Goal: Transaction & Acquisition: Download file/media

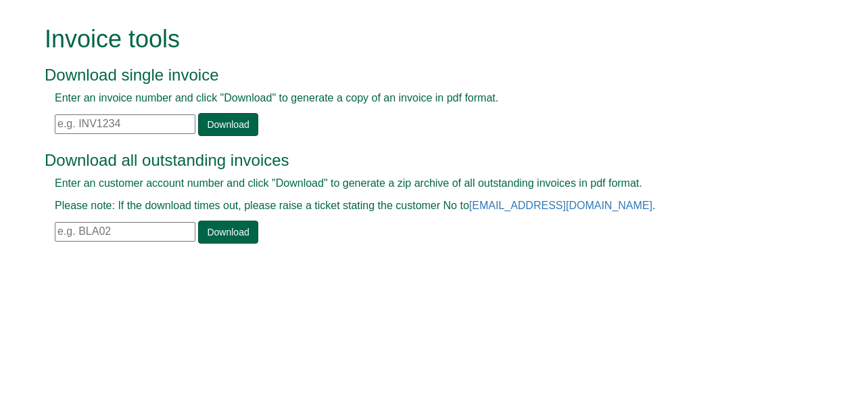
click at [101, 231] on input "text" at bounding box center [125, 232] width 141 height 20
paste input "ICE04"
click at [249, 224] on link "Download" at bounding box center [227, 231] width 59 height 23
drag, startPoint x: 90, startPoint y: 234, endPoint x: -3, endPoint y: 231, distance: 92.7
click at [0, 231] on html "Invoice tools Download single invoice Enter an invoice number and click "Downlo…" at bounding box center [430, 136] width 860 height 272
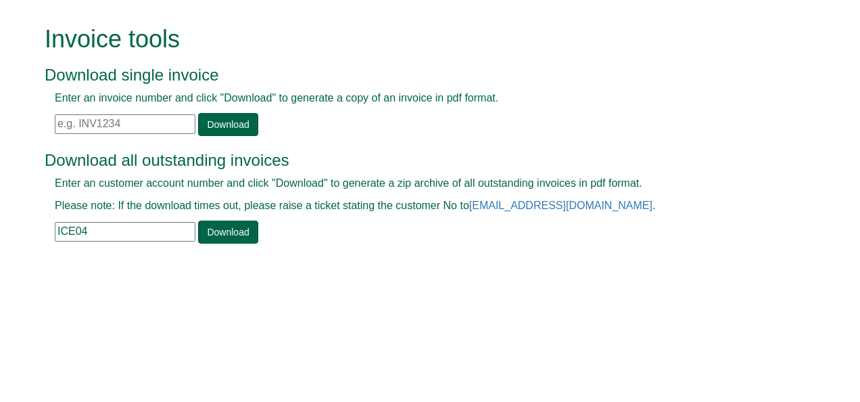
paste input "OHL17"
type input "OHL17"
click at [243, 221] on link "Download" at bounding box center [227, 231] width 59 height 23
click at [141, 125] on input "text" at bounding box center [125, 124] width 141 height 20
paste input "INV1397558"
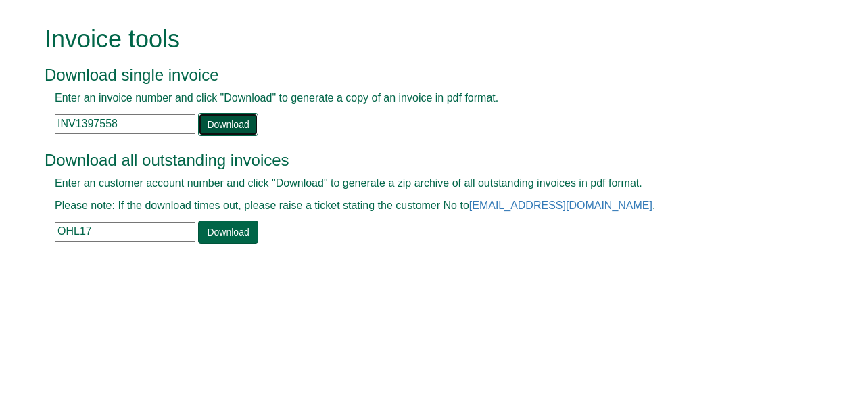
click at [199, 122] on link "Download" at bounding box center [227, 124] width 59 height 23
drag, startPoint x: 122, startPoint y: 130, endPoint x: 45, endPoint y: 115, distance: 79.2
click at [45, 115] on div "Enter an invoice number and click "Download" to generate a copy of an invoice i…" at bounding box center [415, 113] width 740 height 45
paste input "71562"
type input "INV1371562"
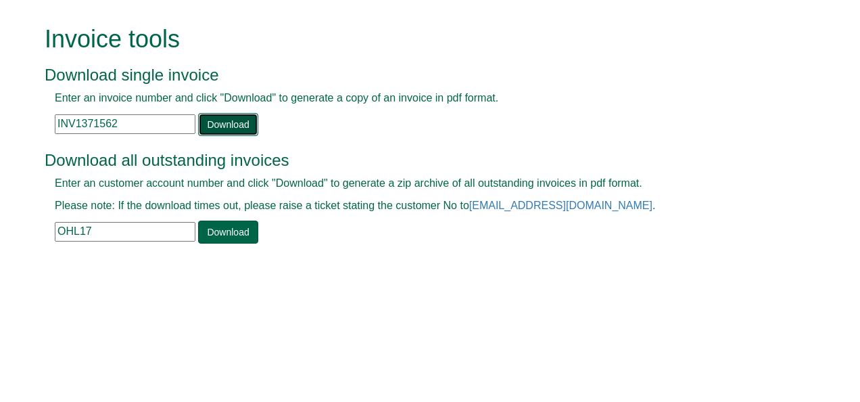
click at [229, 124] on link "Download" at bounding box center [227, 124] width 59 height 23
click at [356, 12] on div "Invoice tools Download single invoice Enter an invoice number and click "Downlo…" at bounding box center [440, 136] width 771 height 272
